Goal: Complete application form

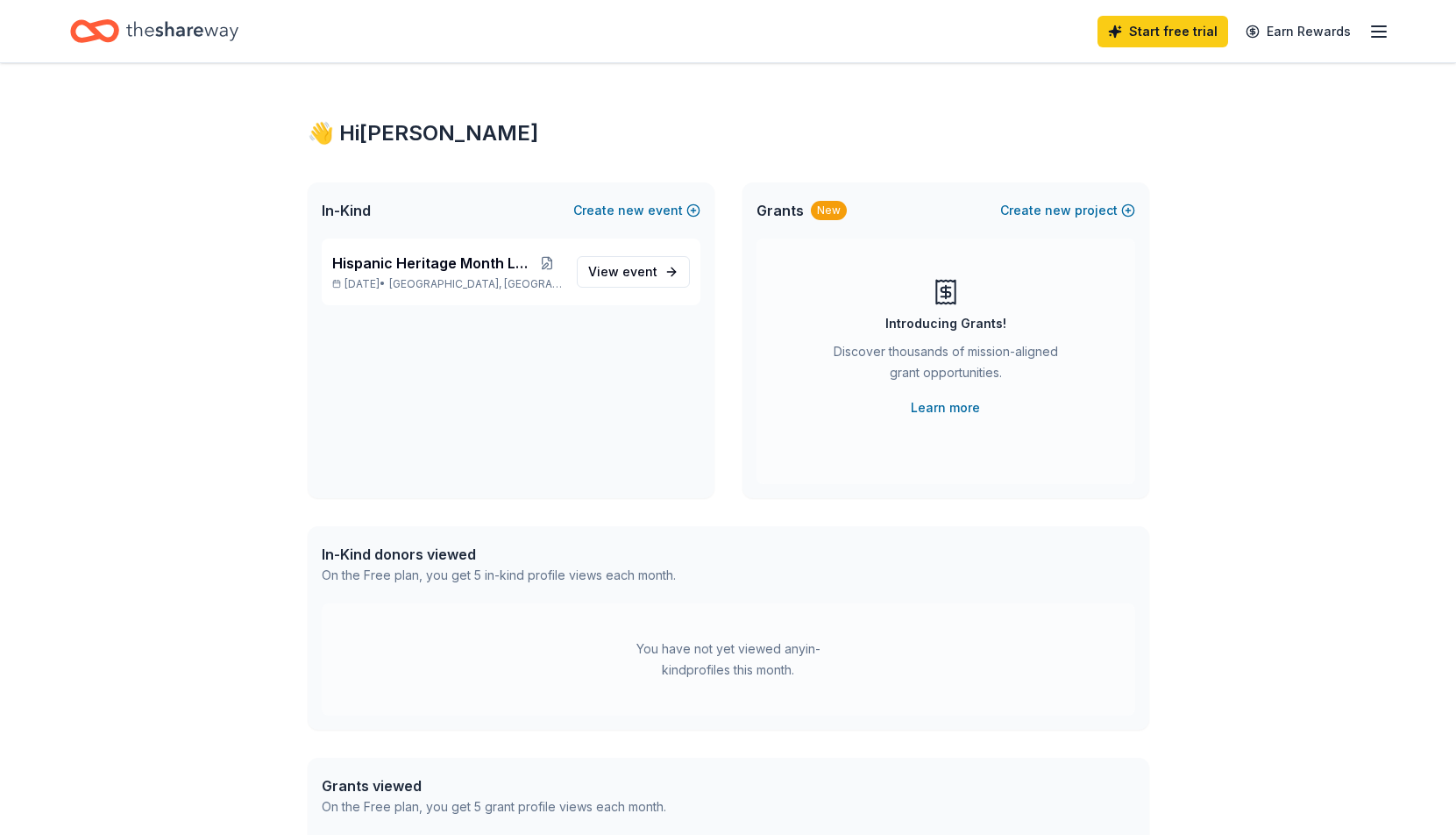
click at [692, 107] on div "👋 Hi [PERSON_NAME] In-Kind Create new event Hispanic Heritage Month Loteria [DA…" at bounding box center [728, 558] width 898 height 989
click at [674, 279] on link "View event" at bounding box center [634, 271] width 113 height 32
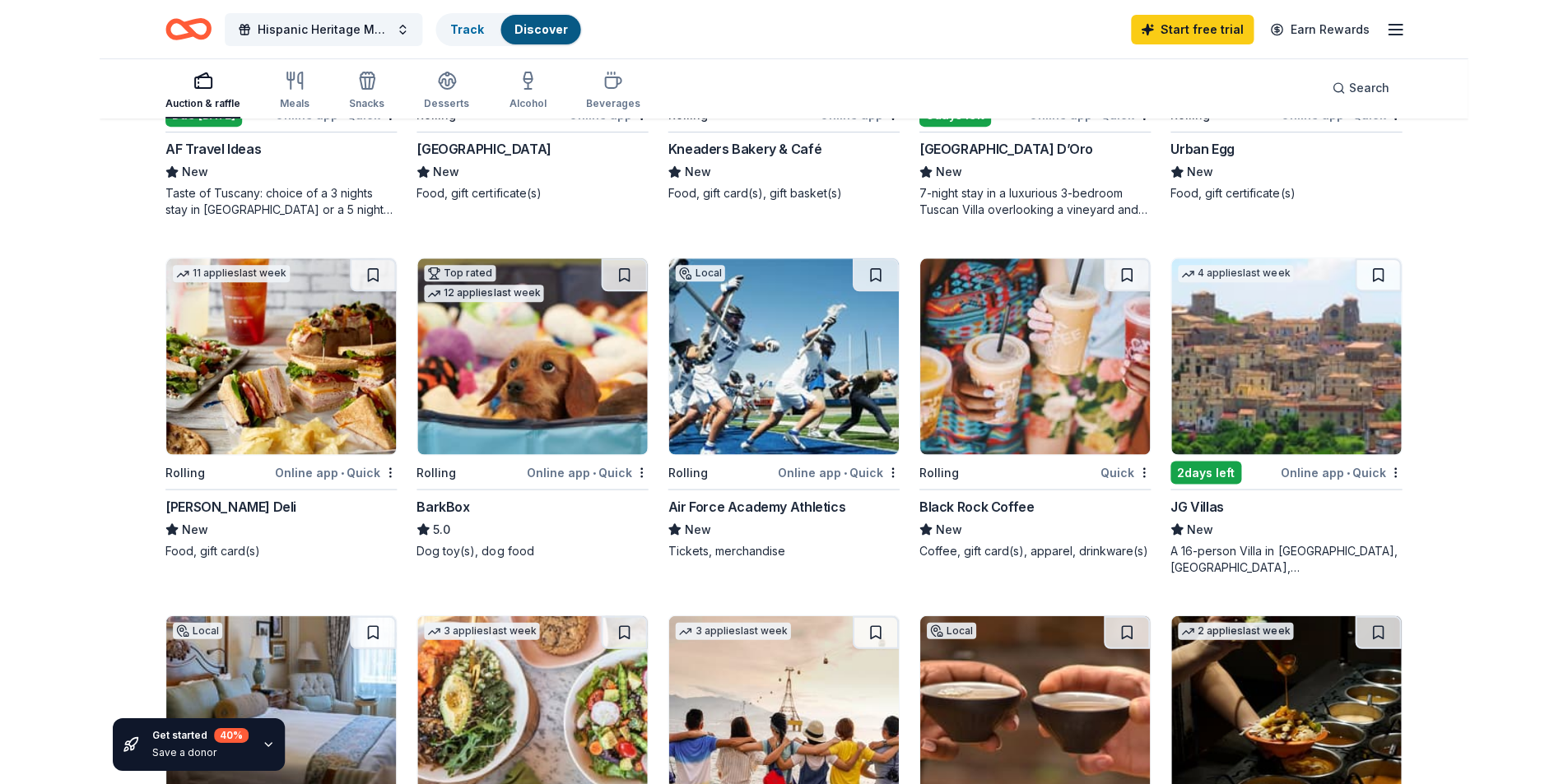
scroll to position [777, 0]
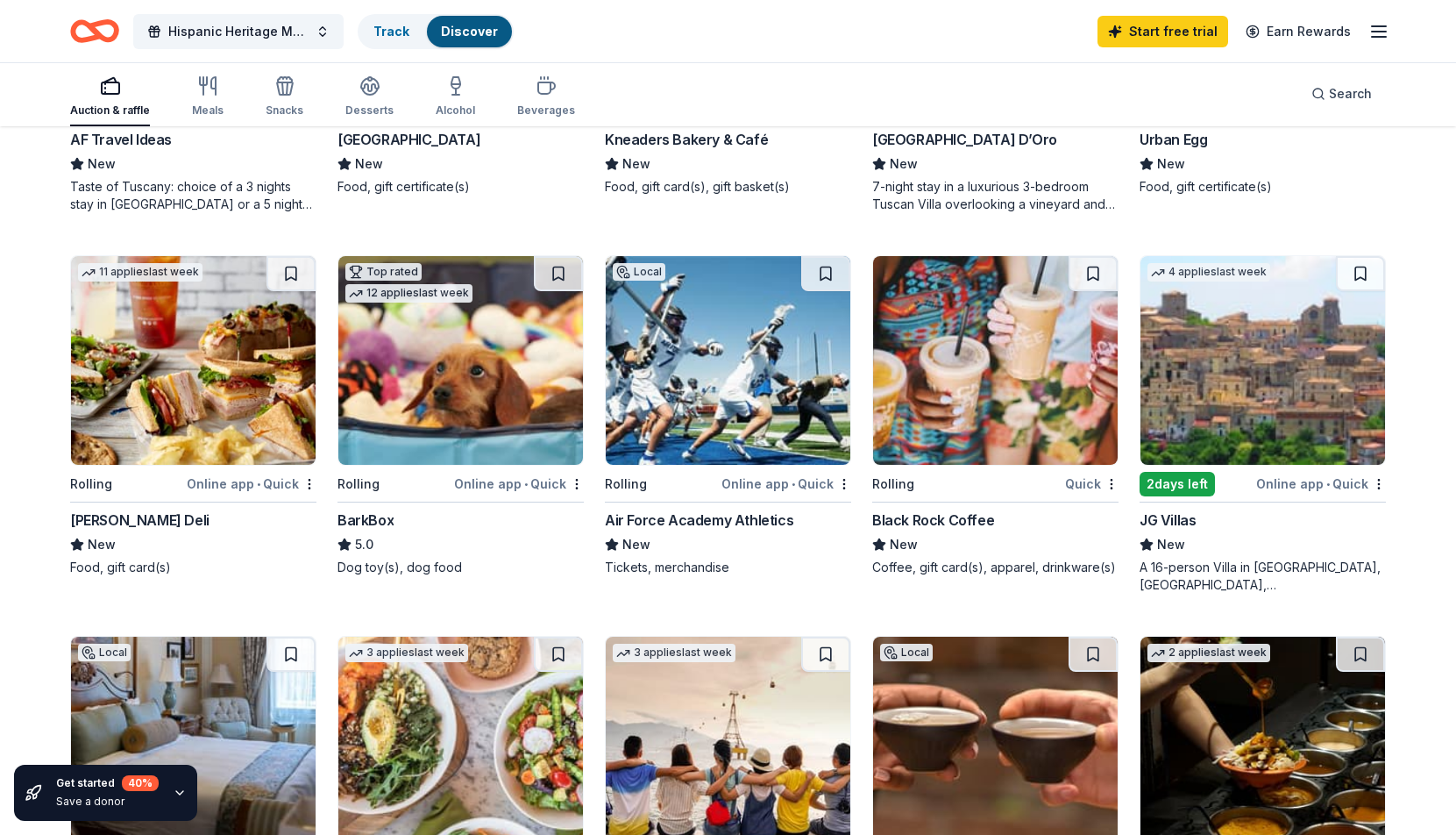
click at [1096, 483] on div "Quick" at bounding box center [1091, 484] width 53 height 22
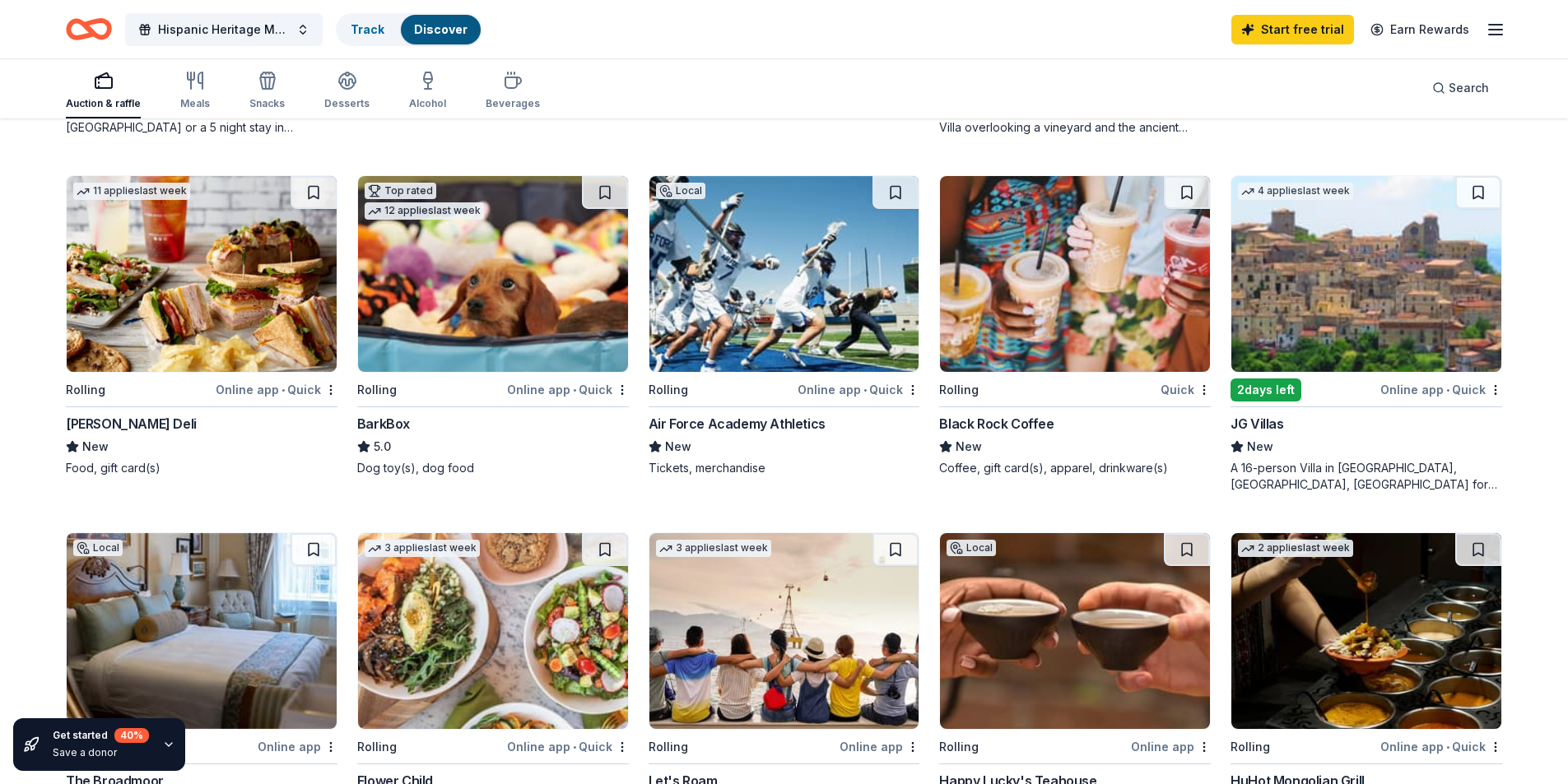
scroll to position [1107, 0]
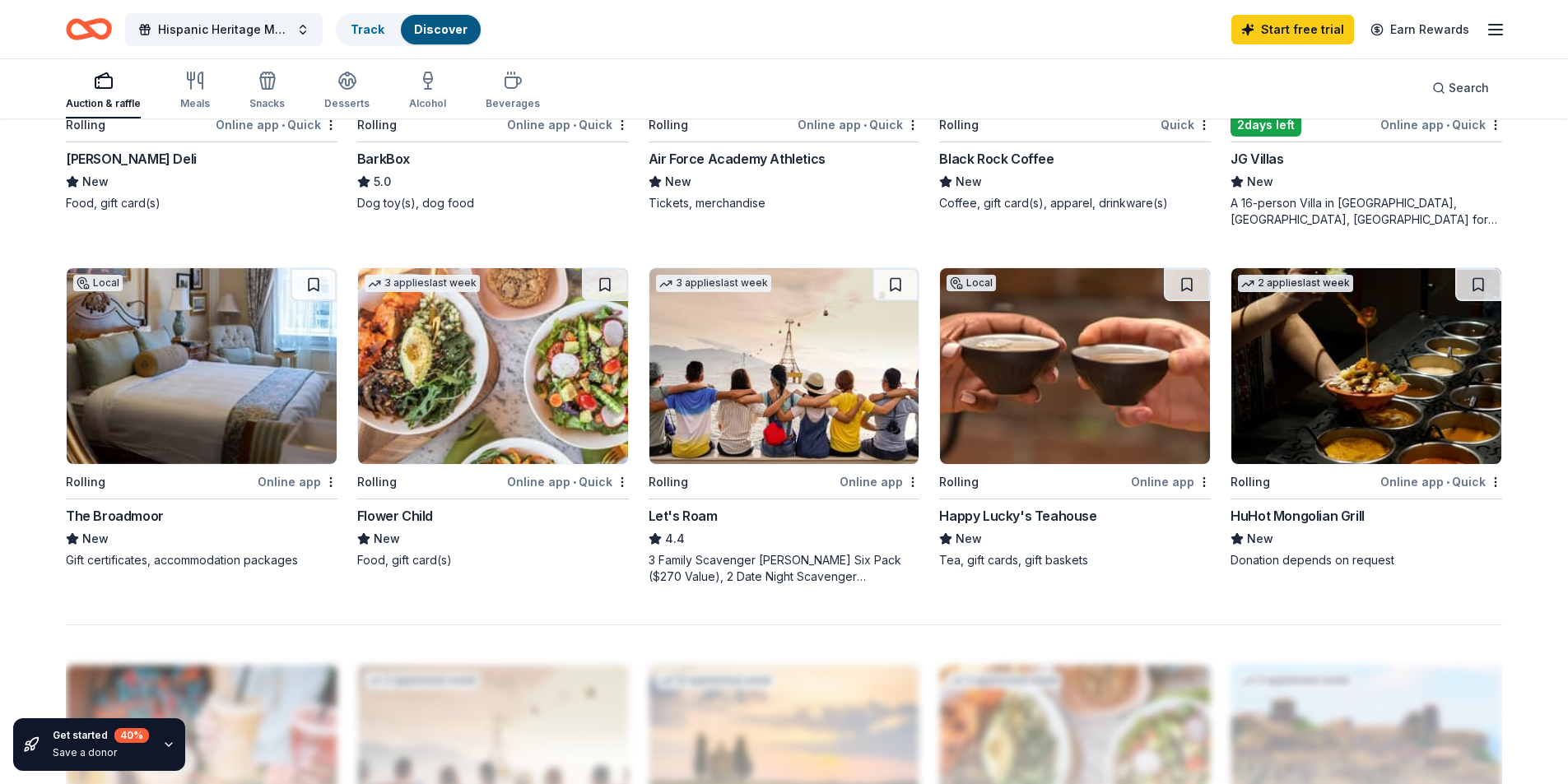
click at [1366, 425] on div "146 results in [GEOGRAPHIC_DATA], [GEOGRAPHIC_DATA] Application deadlines 6 thi…" at bounding box center [784, 149] width 1568 height 2271
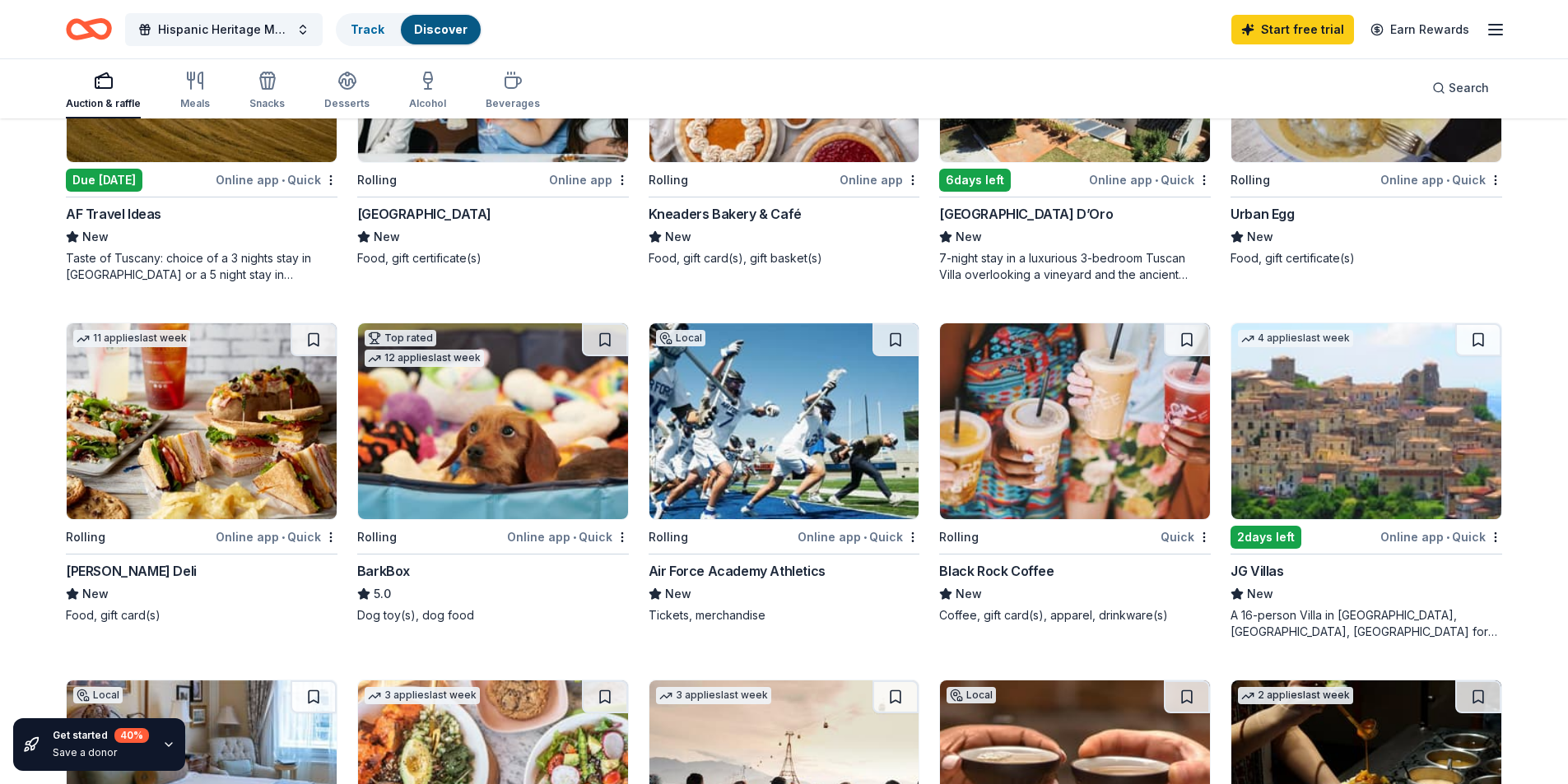
scroll to position [695, 0]
click at [1366, 425] on div "146 results in [GEOGRAPHIC_DATA], [GEOGRAPHIC_DATA] Application deadlines 6 thi…" at bounding box center [784, 560] width 1568 height 2271
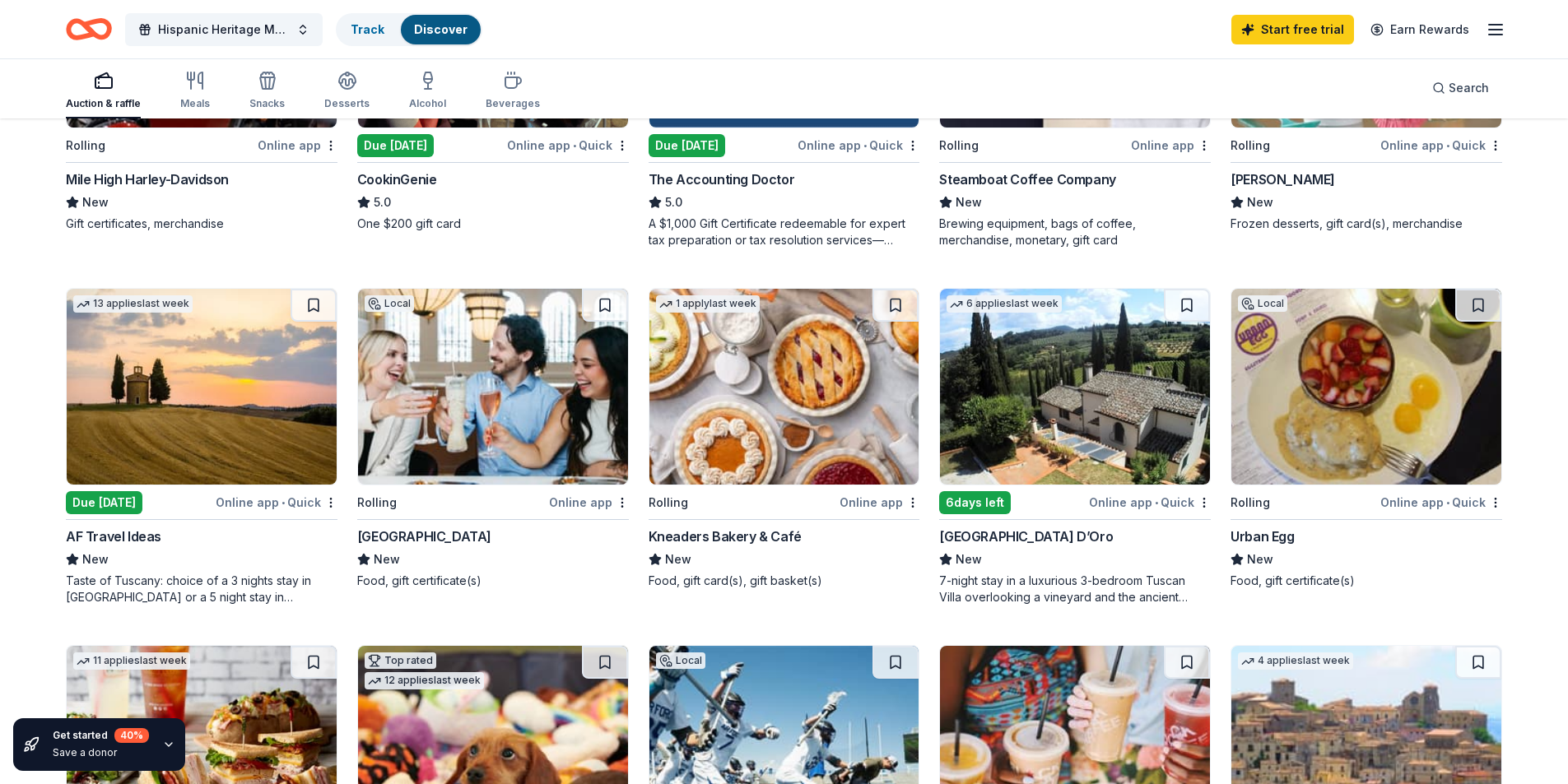
scroll to position [366, 0]
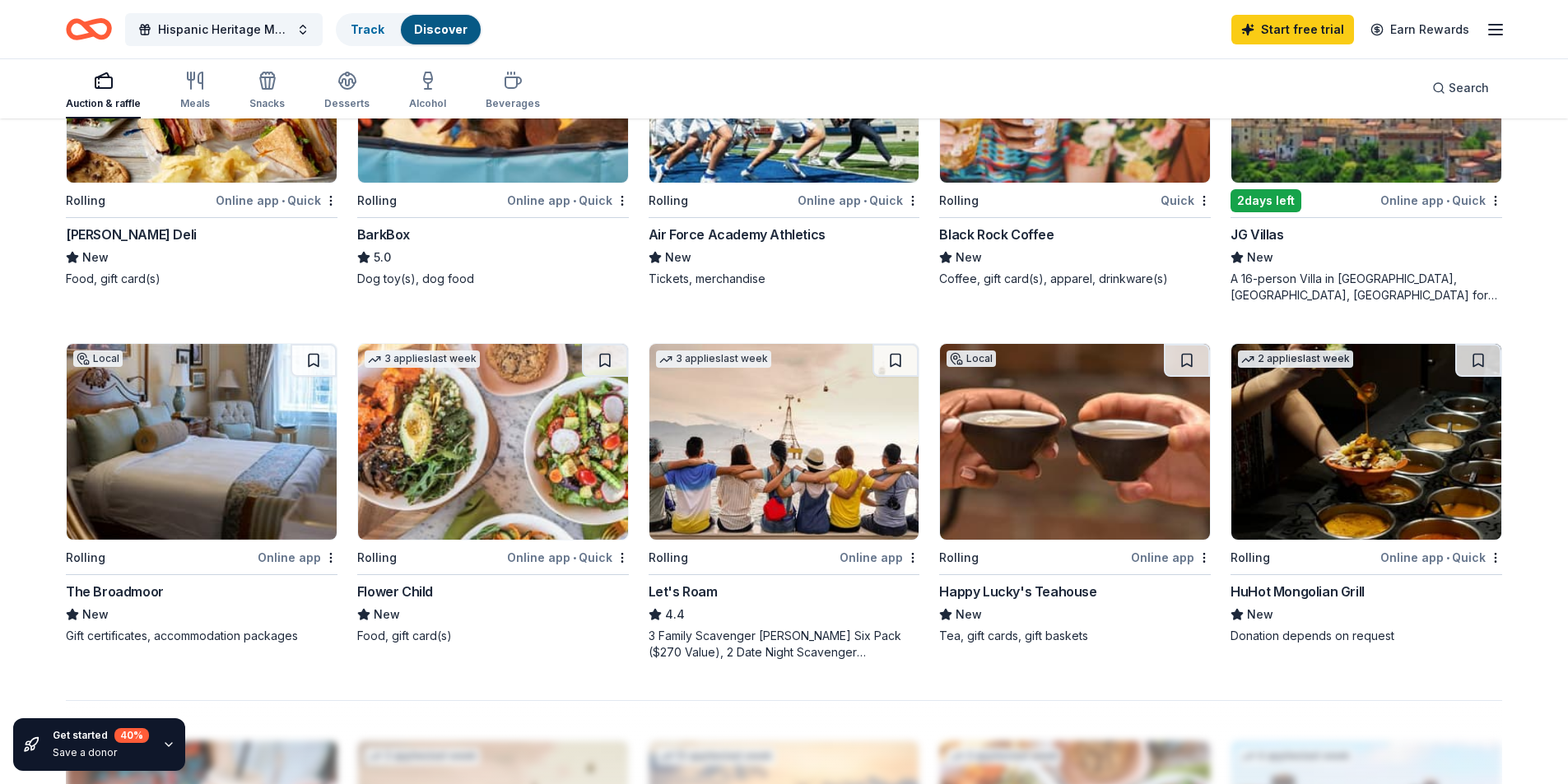
scroll to position [0, 0]
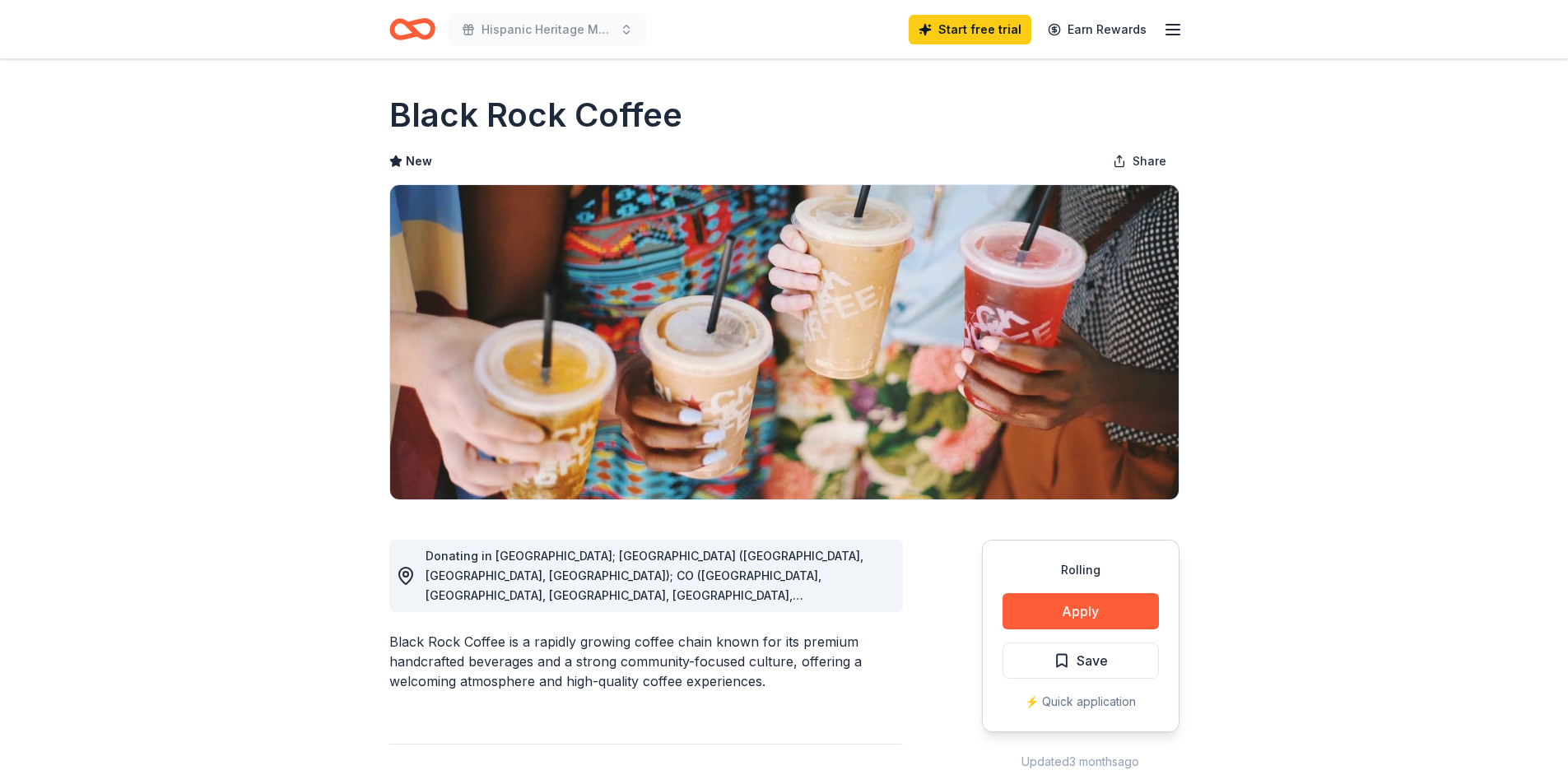
scroll to position [82, 0]
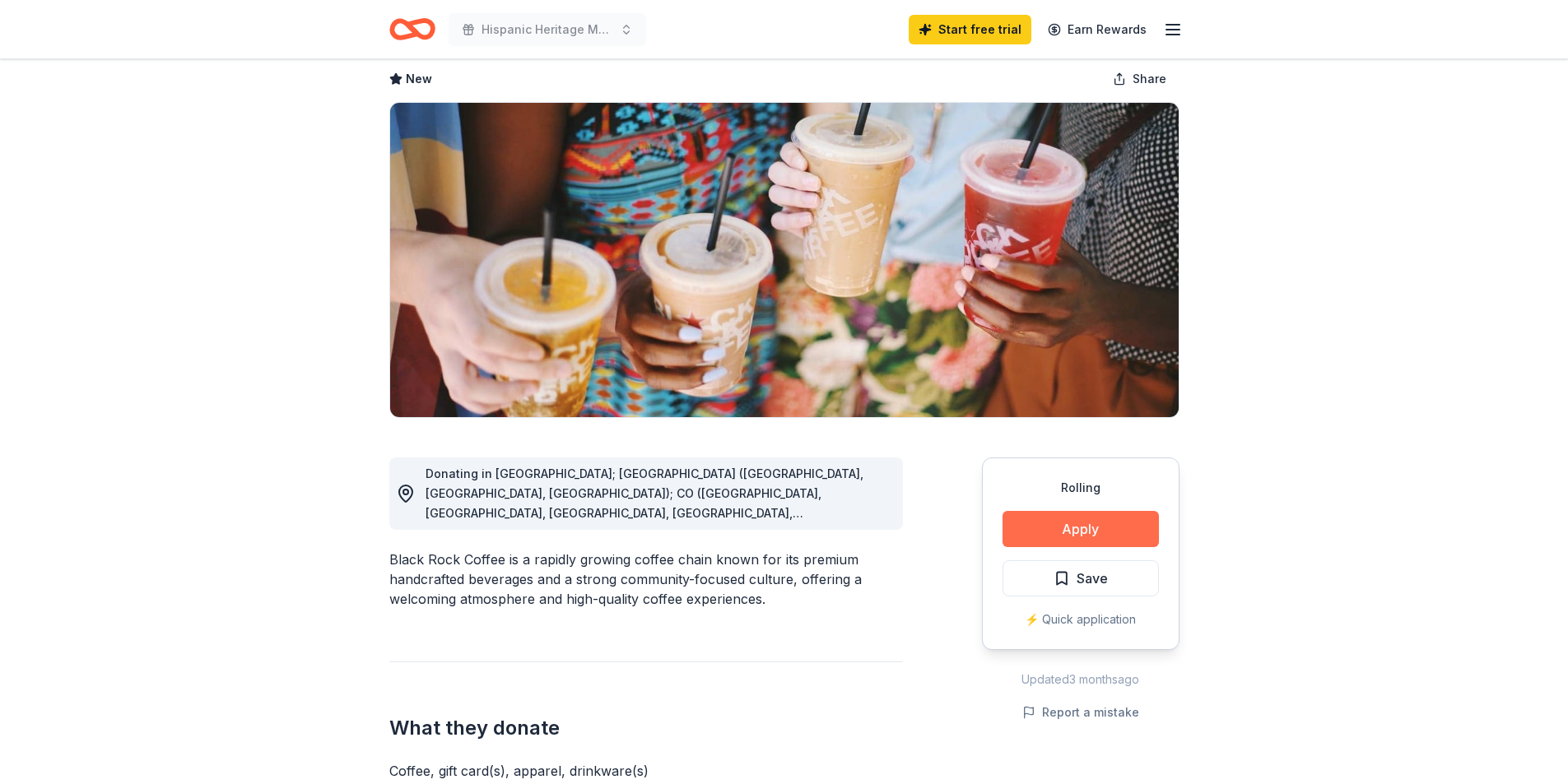
click at [1065, 529] on button "Apply" at bounding box center [1080, 529] width 156 height 36
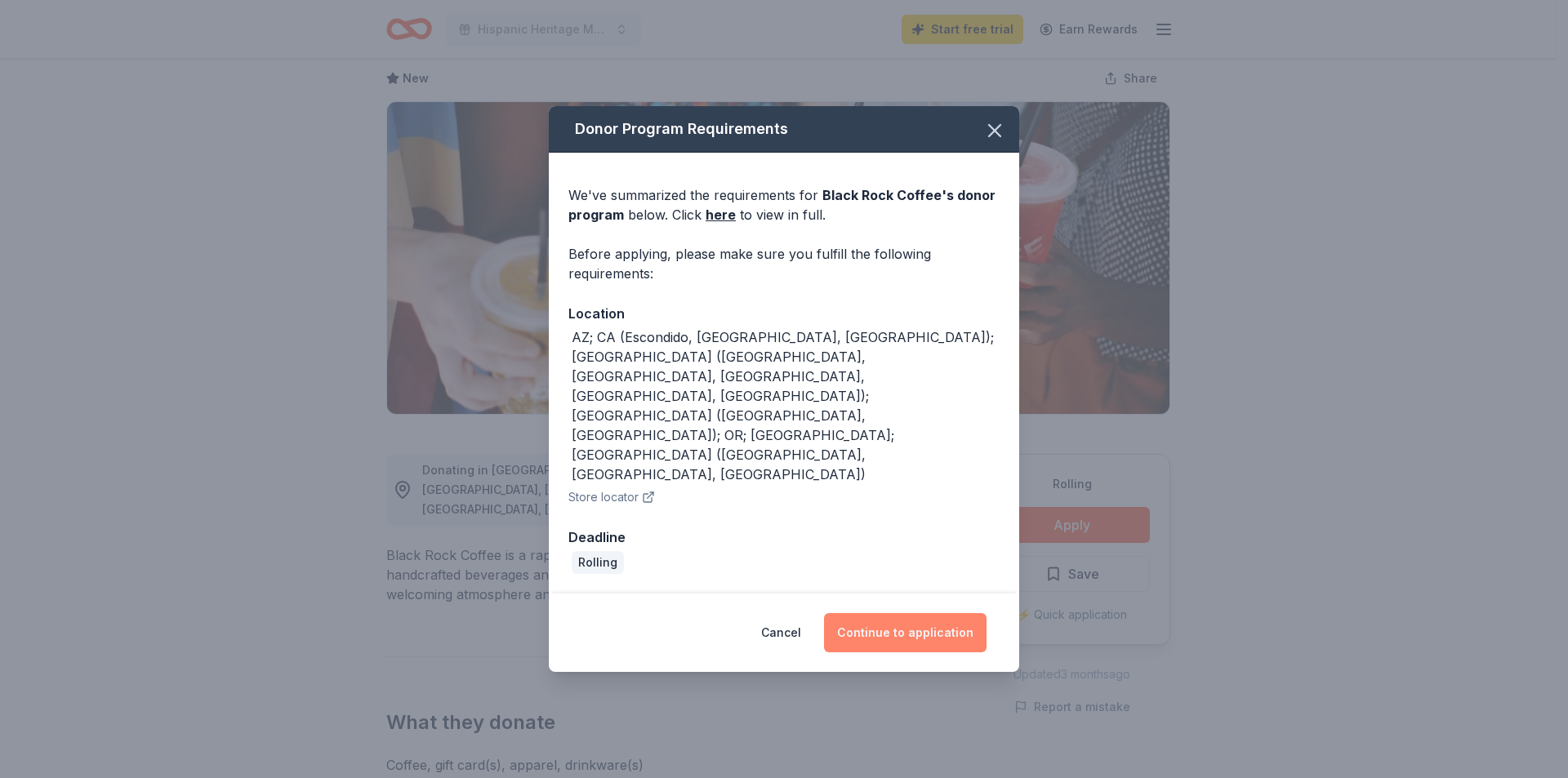
click at [895, 613] on button "Continue to application" at bounding box center [906, 632] width 163 height 39
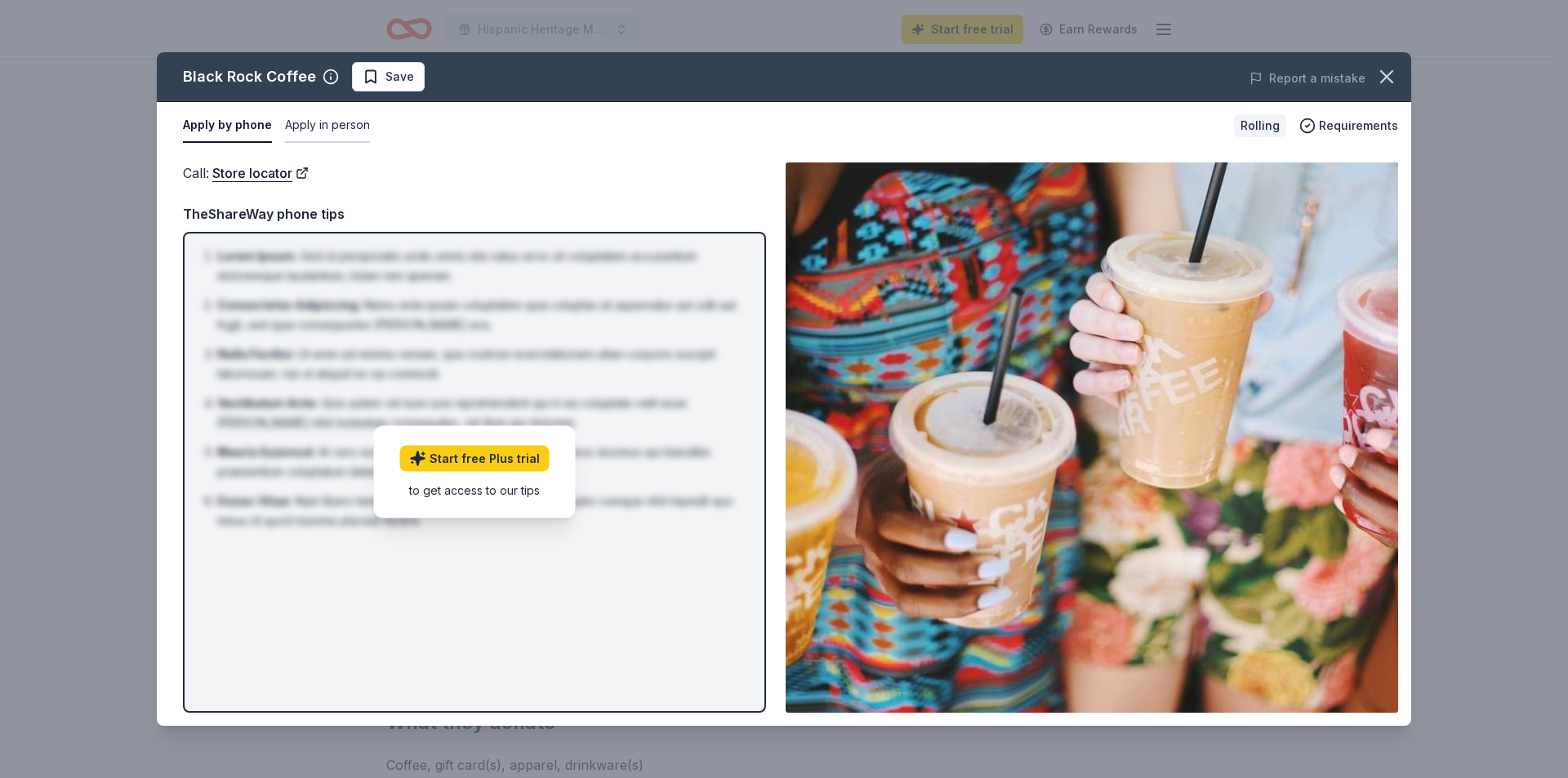
click at [306, 124] on button "Apply in person" at bounding box center [327, 126] width 85 height 34
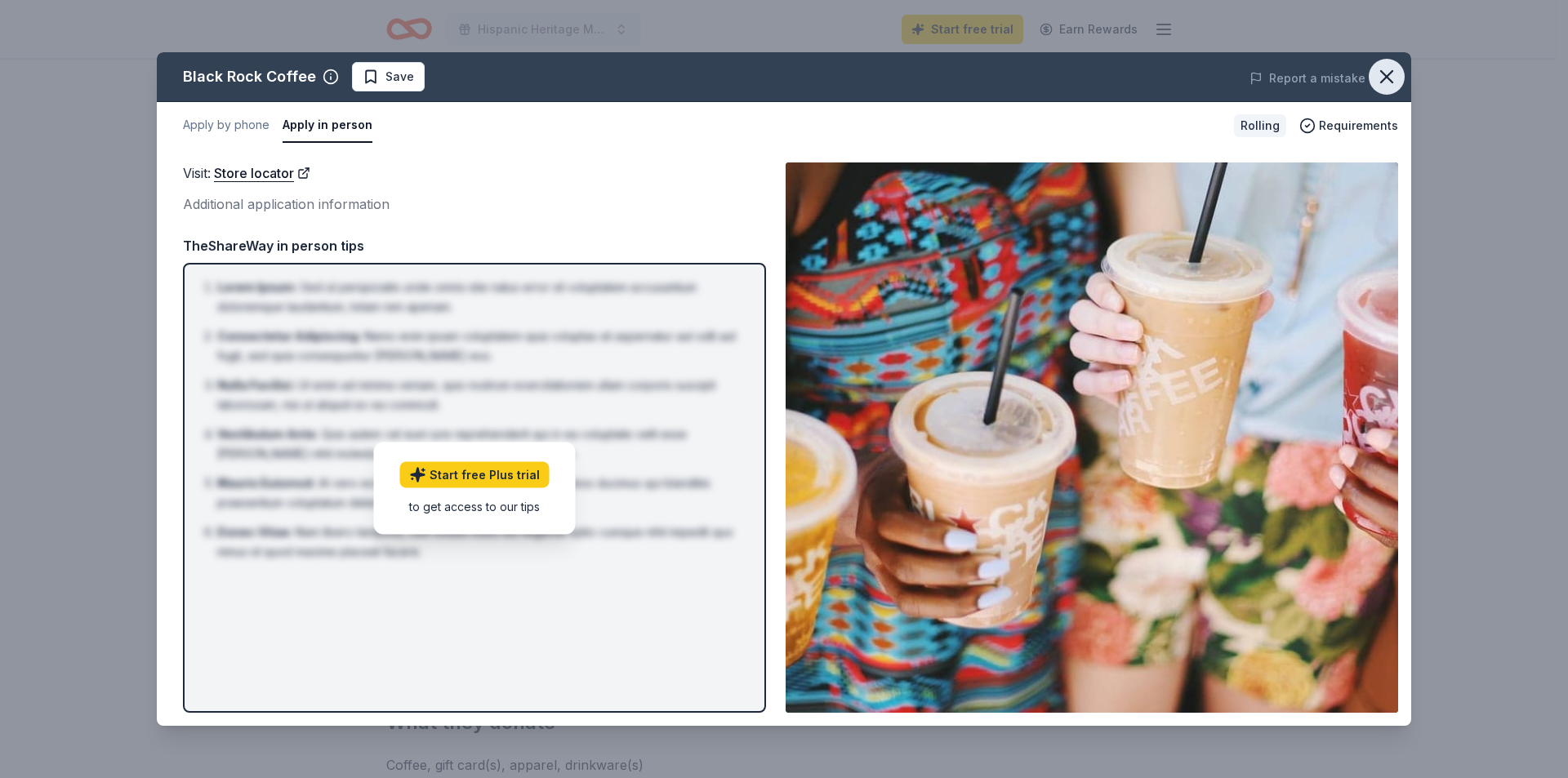
click at [1386, 72] on icon "button" at bounding box center [1386, 76] width 23 height 23
